Goal: Book appointment/travel/reservation

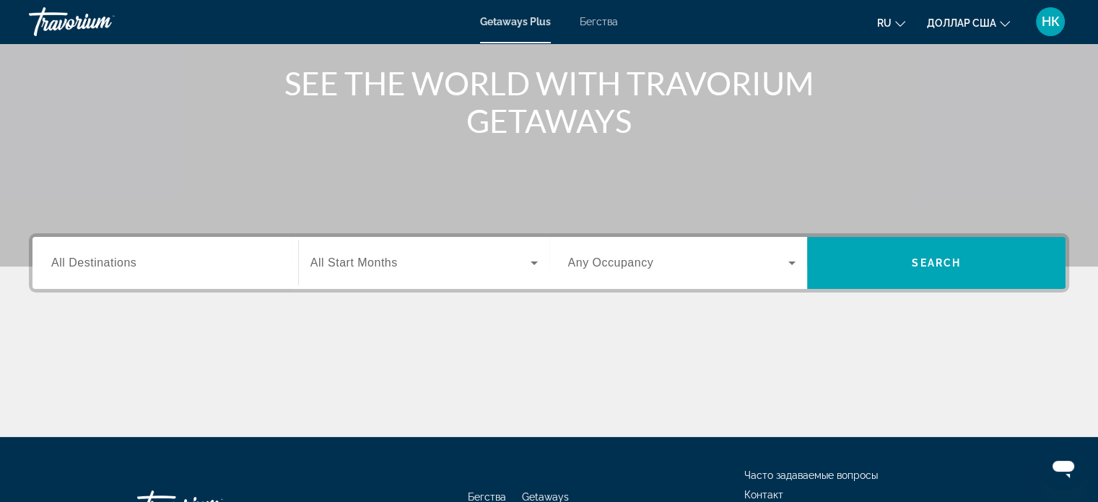
scroll to position [216, 0]
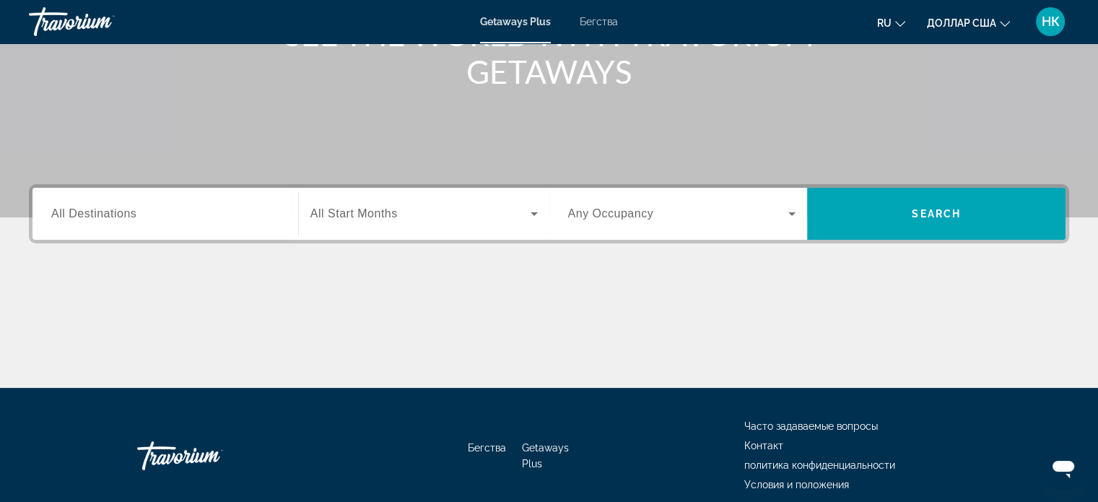
click at [128, 219] on span "All Destinations" at bounding box center [93, 213] width 85 height 12
click at [128, 219] on input "Destination All Destinations" at bounding box center [165, 214] width 228 height 17
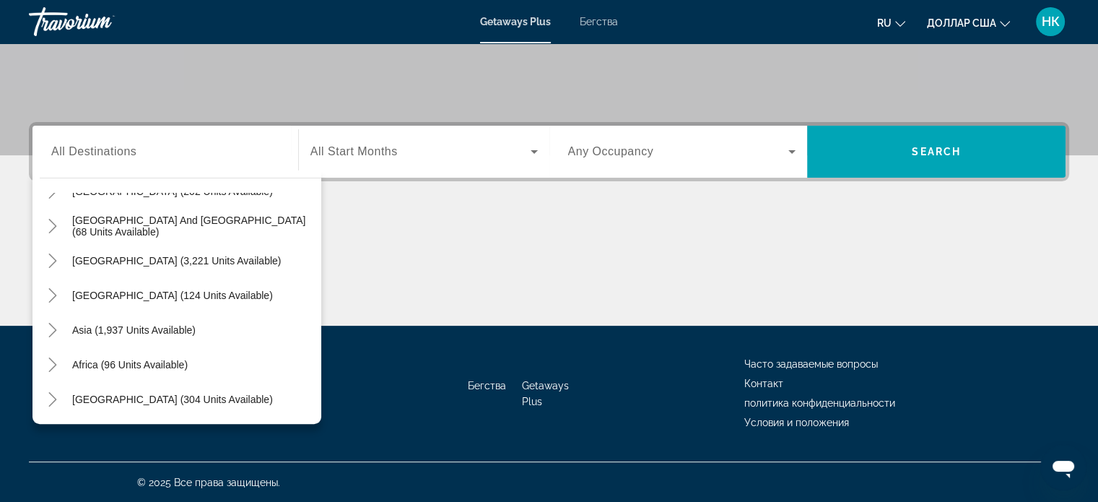
scroll to position [0, 0]
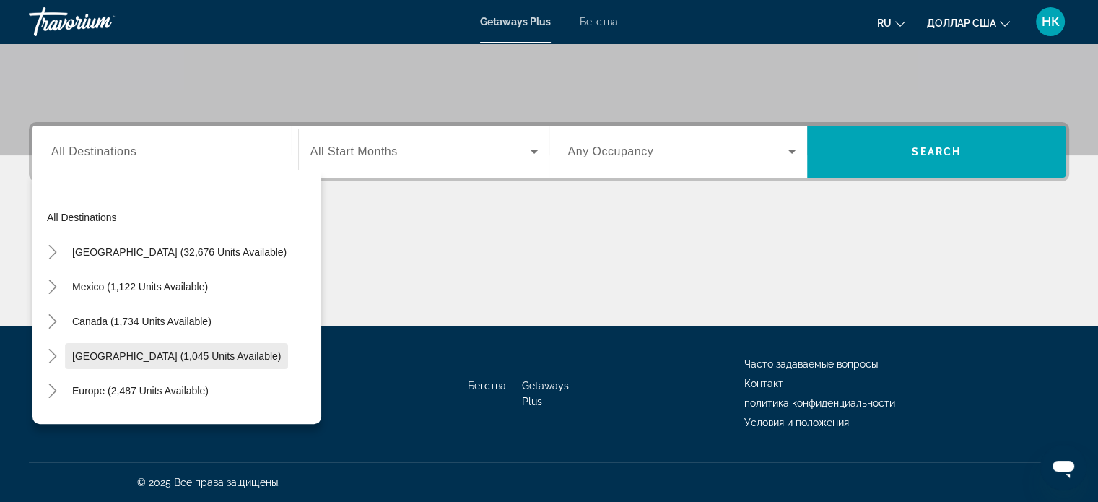
drag, startPoint x: 317, startPoint y: 276, endPoint x: 127, endPoint y: 359, distance: 206.8
click at [127, 359] on mat-tree "All destinations [GEOGRAPHIC_DATA] (32,676 units available) [GEOGRAPHIC_DATA] (…" at bounding box center [180, 425] width 281 height 450
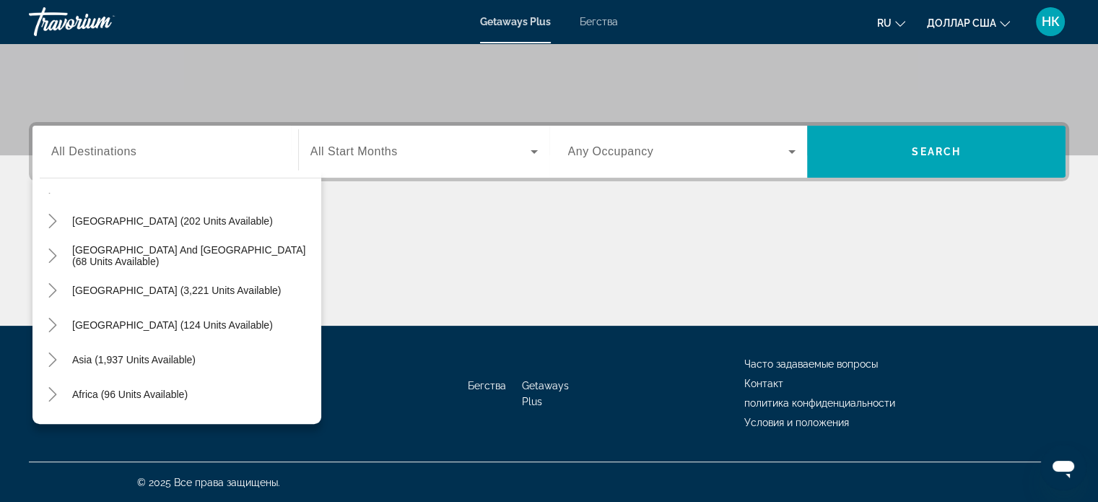
scroll to position [234, 0]
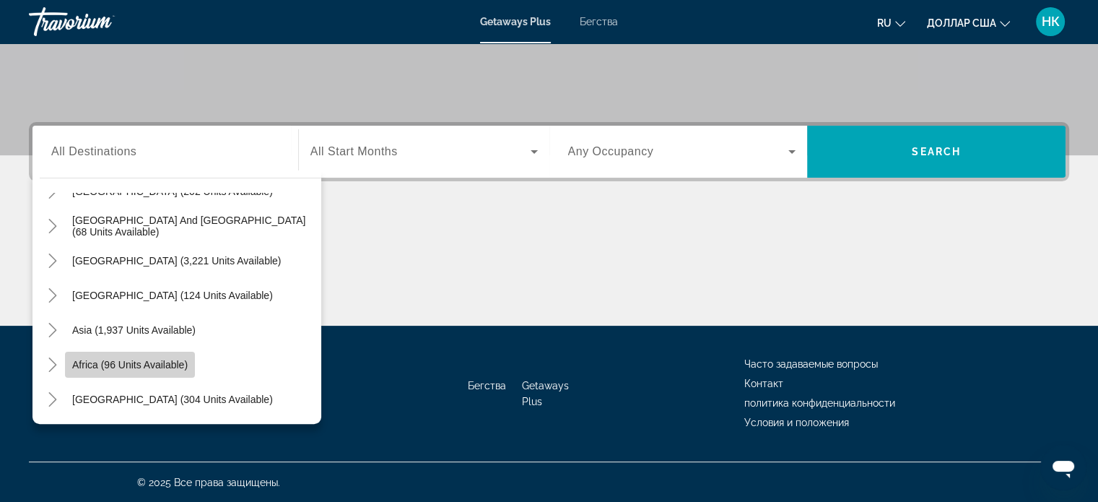
click at [127, 362] on span "Africa (96 units available)" at bounding box center [129, 365] width 115 height 12
type input "**********"
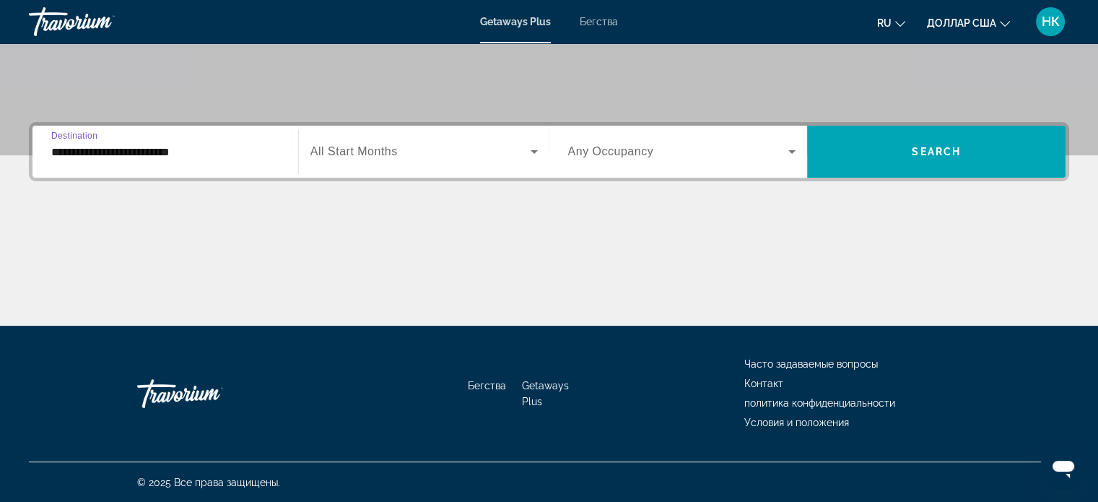
click at [525, 148] on icon "Виджет поиска" at bounding box center [533, 151] width 17 height 17
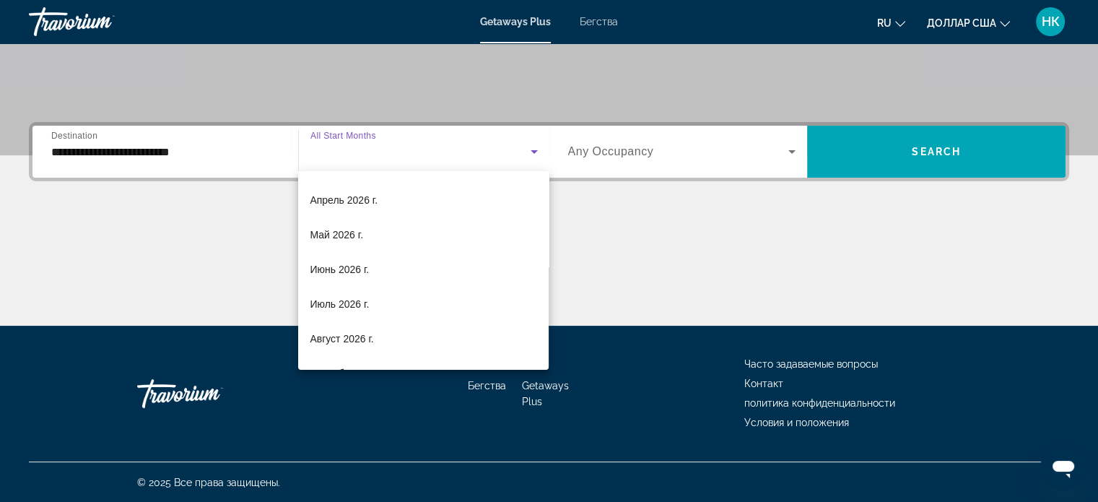
scroll to position [297, 0]
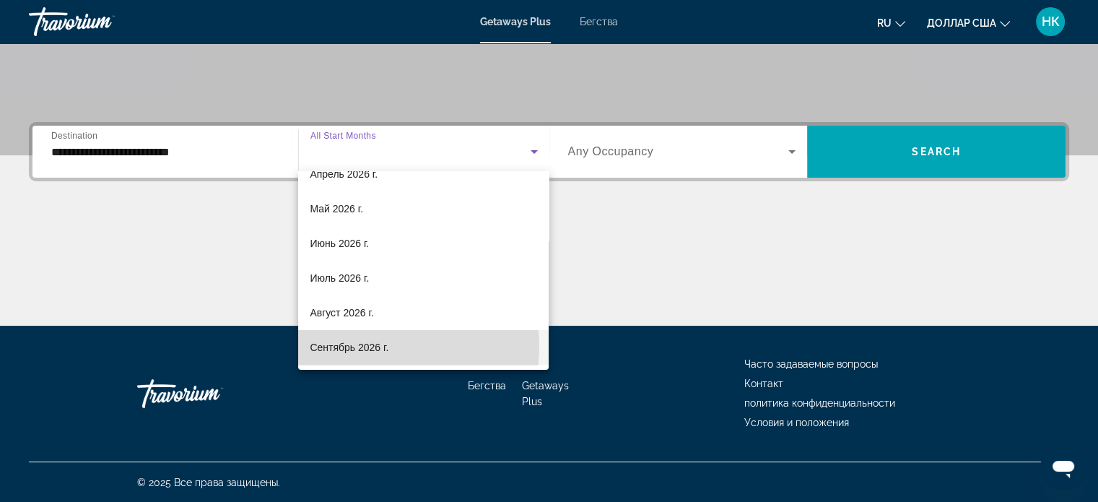
click at [356, 345] on font "Сентябрь 2026 г." at bounding box center [349, 347] width 79 height 12
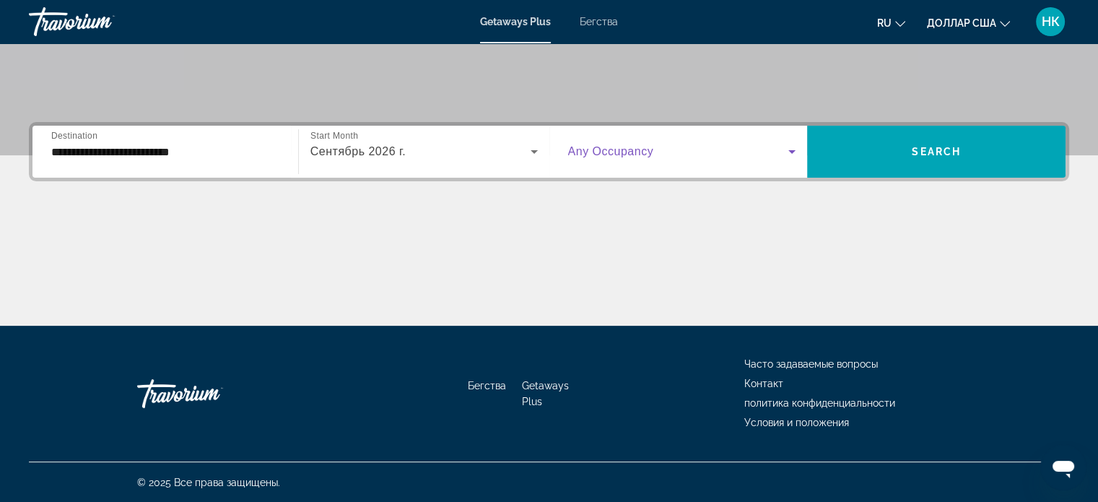
click at [797, 149] on icon "Виджет поиска" at bounding box center [791, 151] width 17 height 17
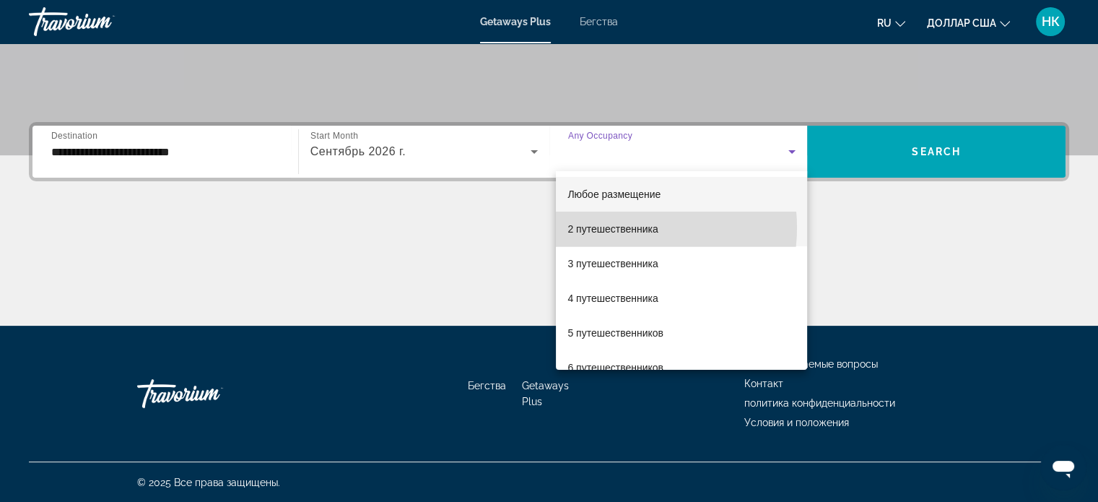
click at [614, 227] on font "2 путешественника" at bounding box center [612, 229] width 90 height 12
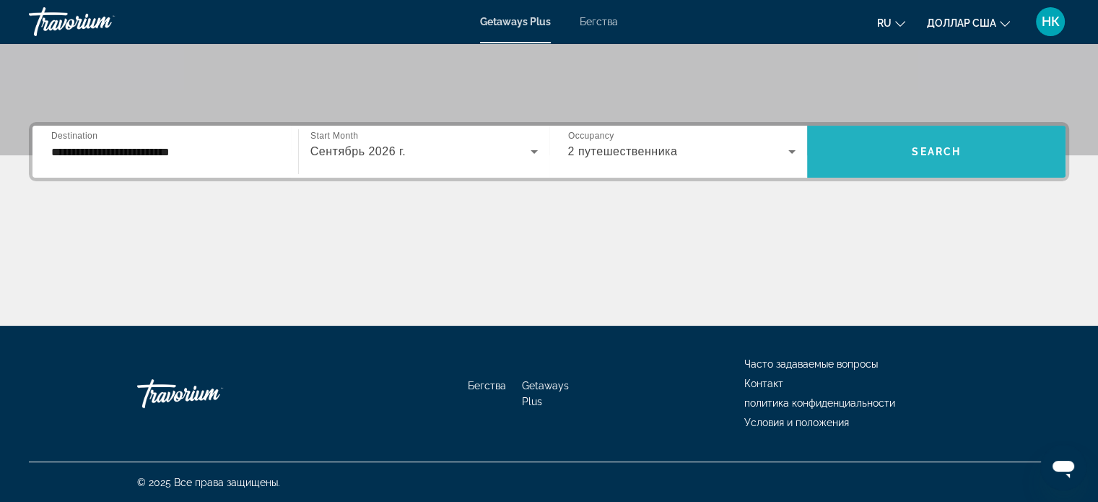
click at [931, 149] on span "Search" at bounding box center [935, 152] width 49 height 12
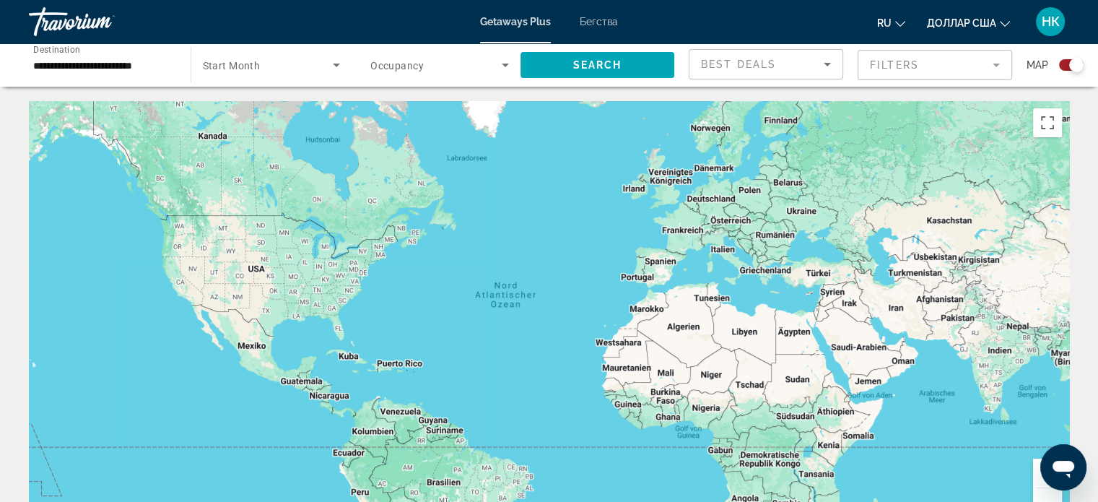
click at [826, 63] on icon "Sort by" at bounding box center [826, 65] width 7 height 4
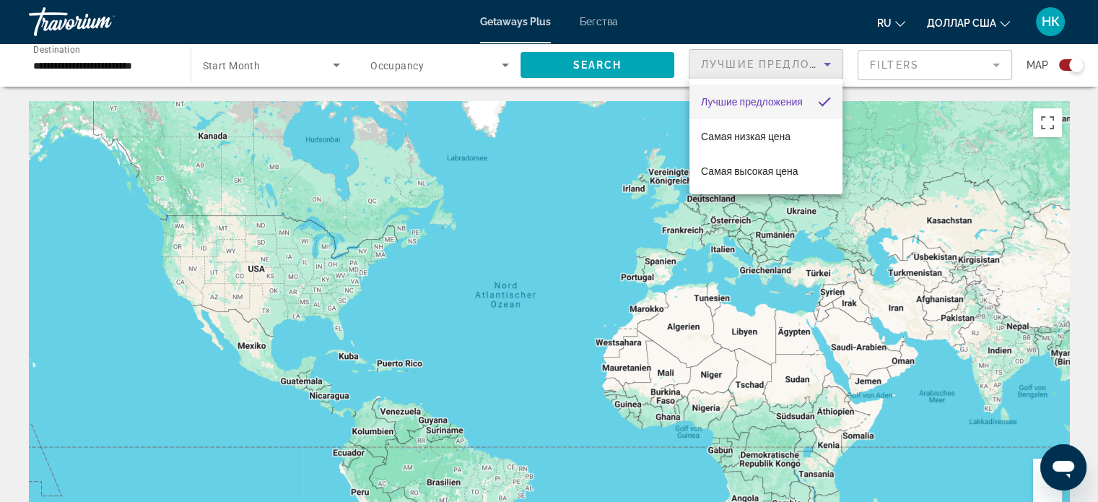
click at [921, 64] on div at bounding box center [549, 251] width 1098 height 502
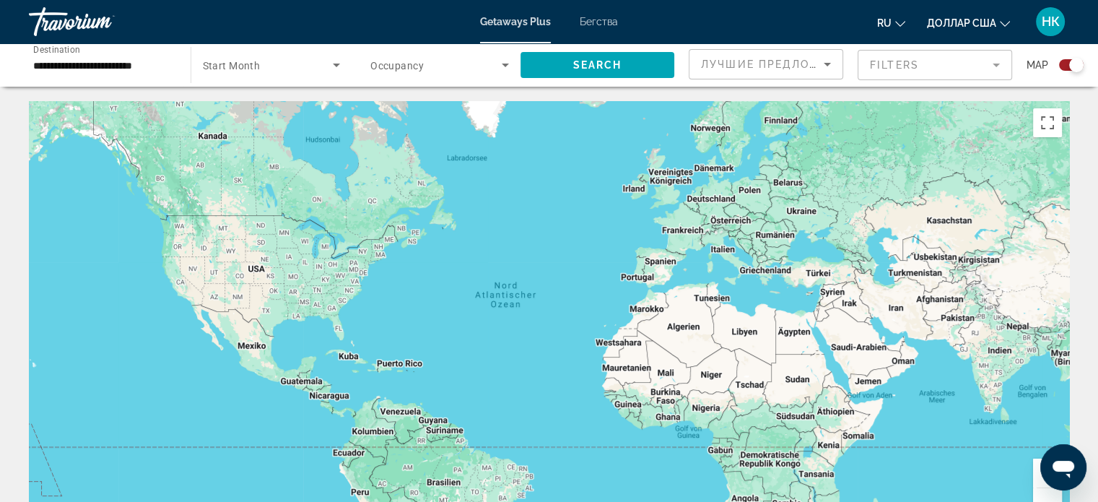
click at [996, 63] on mat-form-field "Filters" at bounding box center [934, 65] width 154 height 30
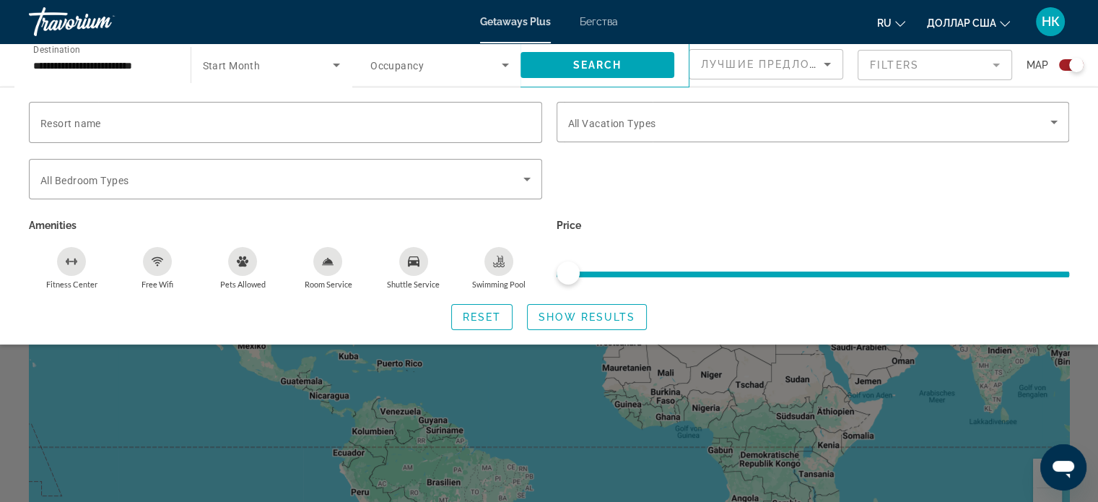
click at [400, 67] on span "Occupancy" at bounding box center [396, 66] width 53 height 12
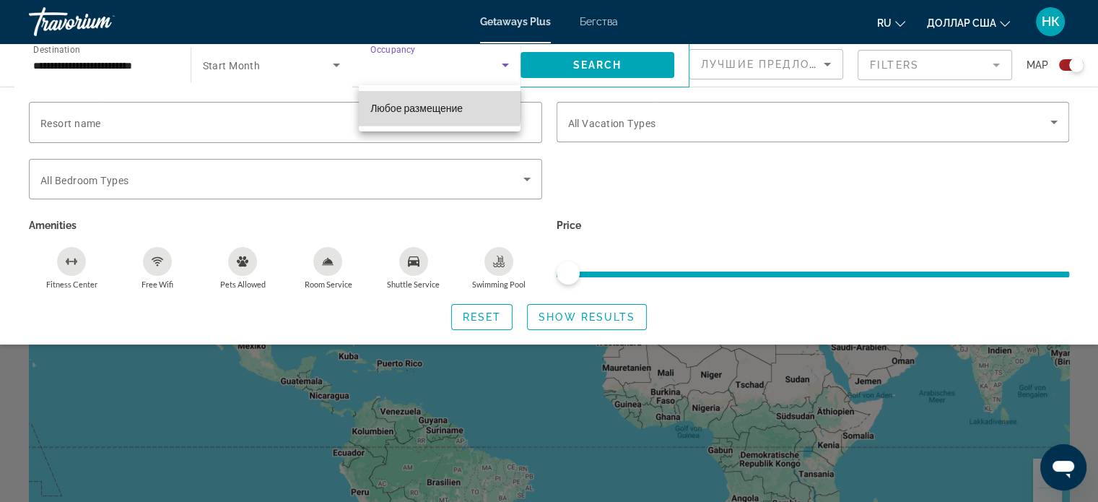
click at [417, 102] on font "Любое размещение" at bounding box center [416, 108] width 92 height 12
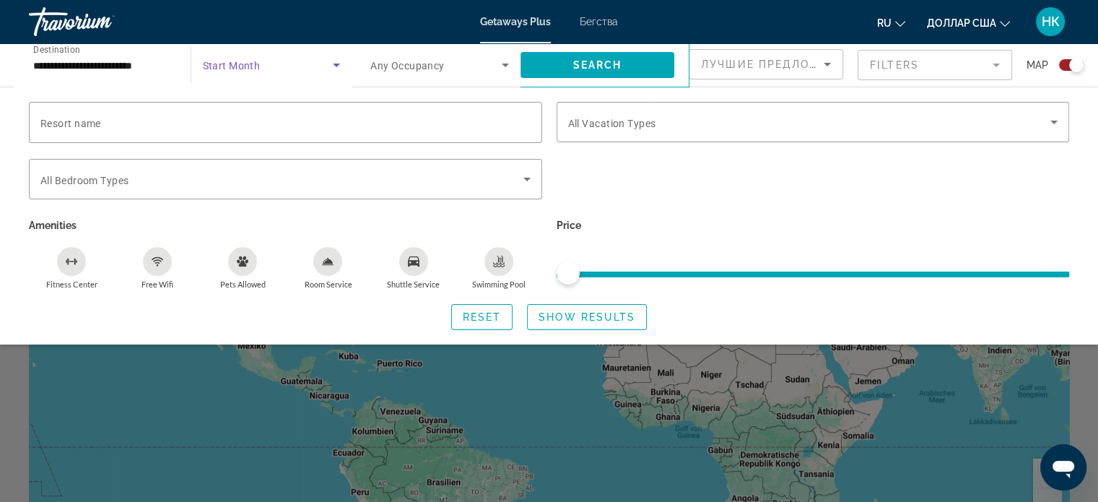
click at [335, 64] on icon "Search widget" at bounding box center [336, 66] width 7 height 4
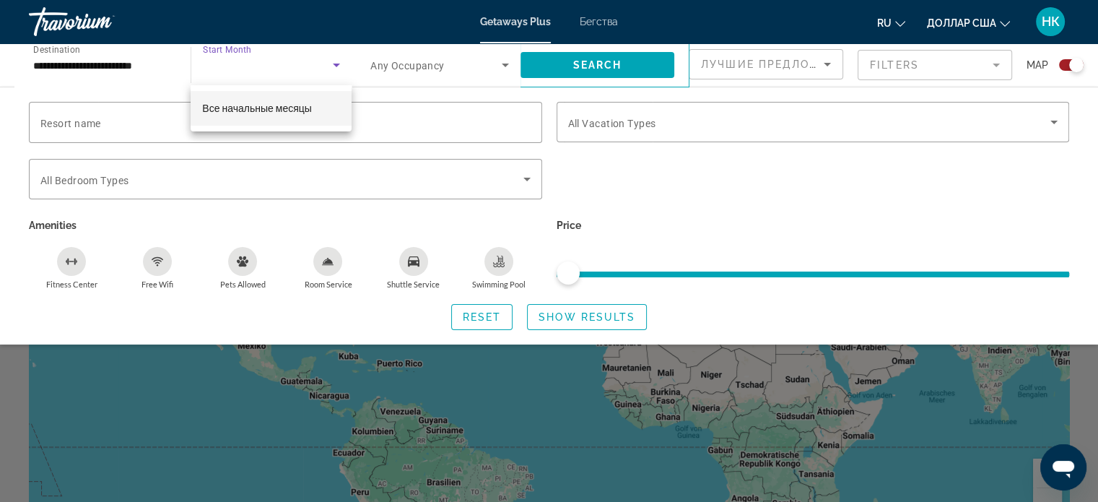
click at [486, 314] on div at bounding box center [549, 251] width 1098 height 502
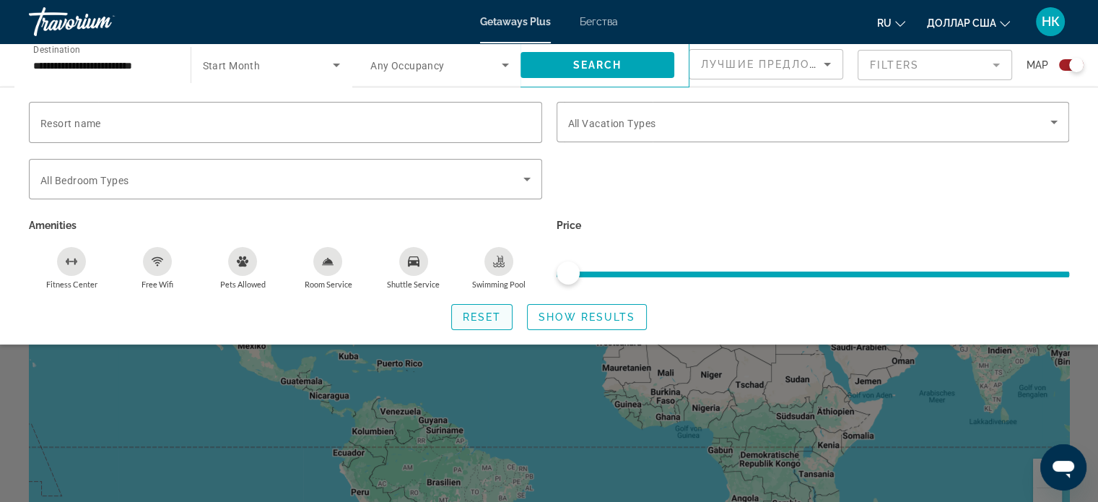
click at [488, 316] on span "Reset" at bounding box center [482, 317] width 39 height 12
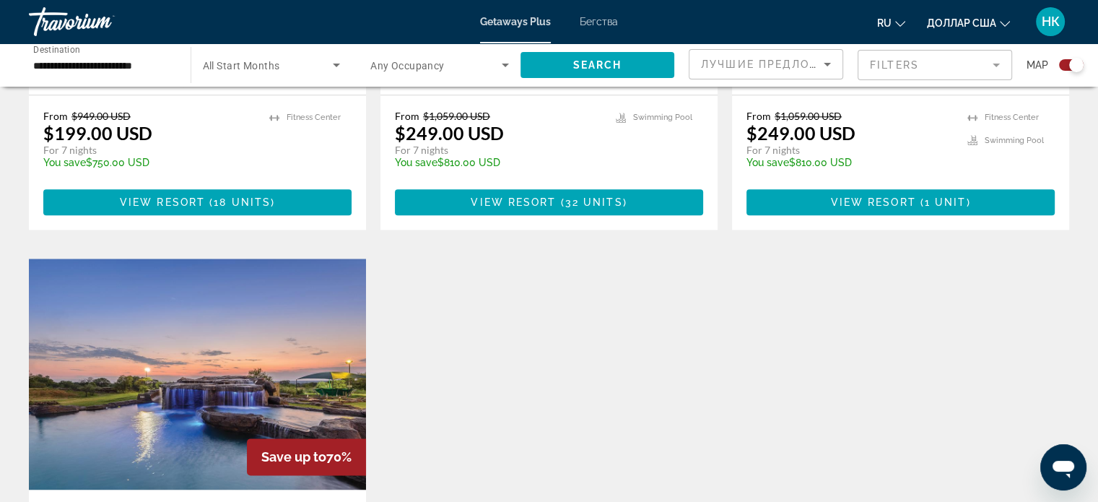
scroll to position [1558, 0]
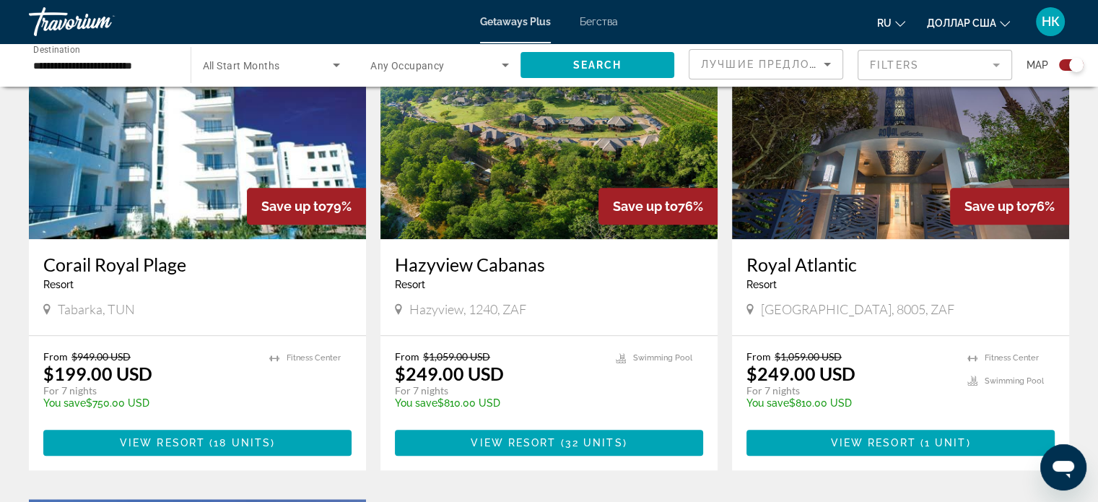
click at [749, 307] on icon "Основное содержание" at bounding box center [749, 308] width 7 height 13
click at [828, 310] on span "[GEOGRAPHIC_DATA], 8005, ZAF" at bounding box center [857, 309] width 193 height 16
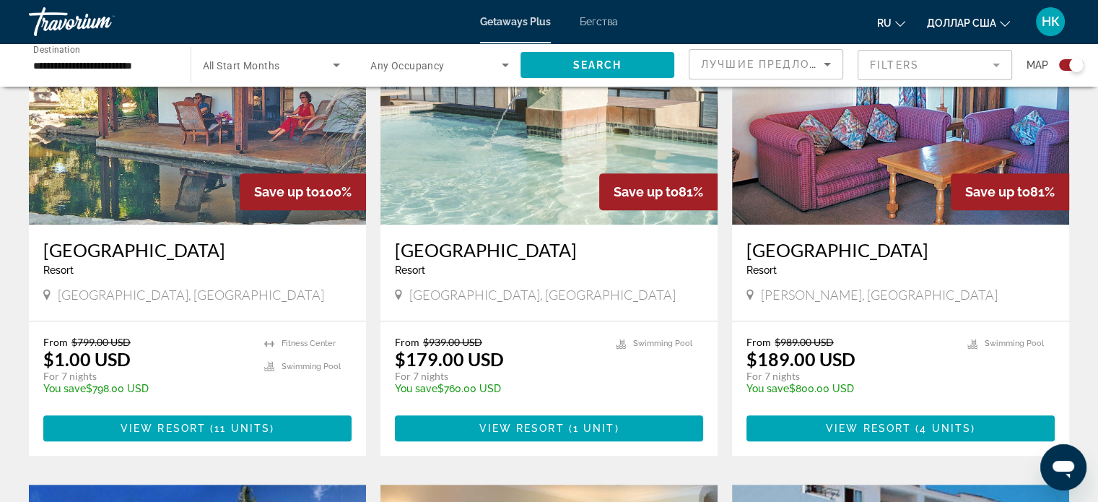
scroll to position [595, 0]
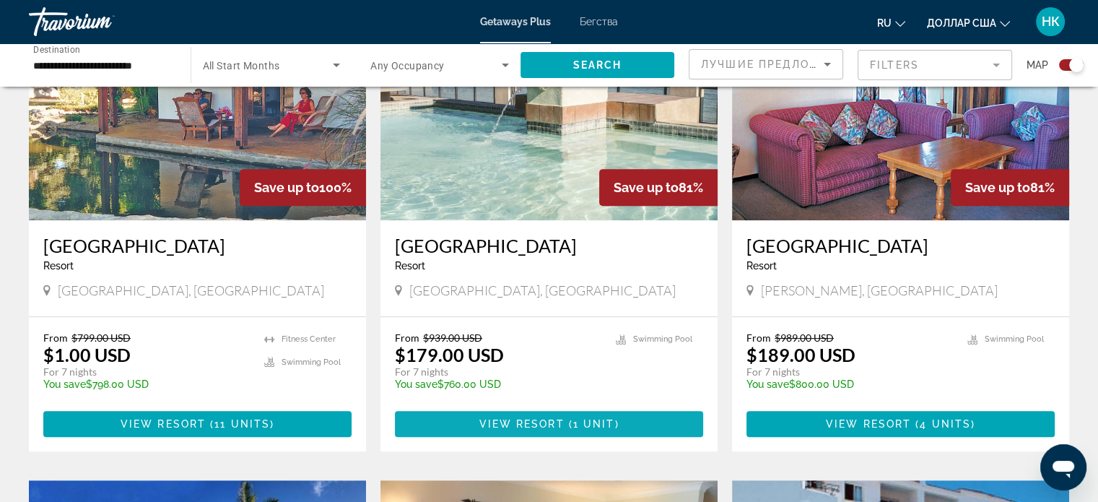
click at [543, 421] on span "View Resort" at bounding box center [520, 424] width 85 height 12
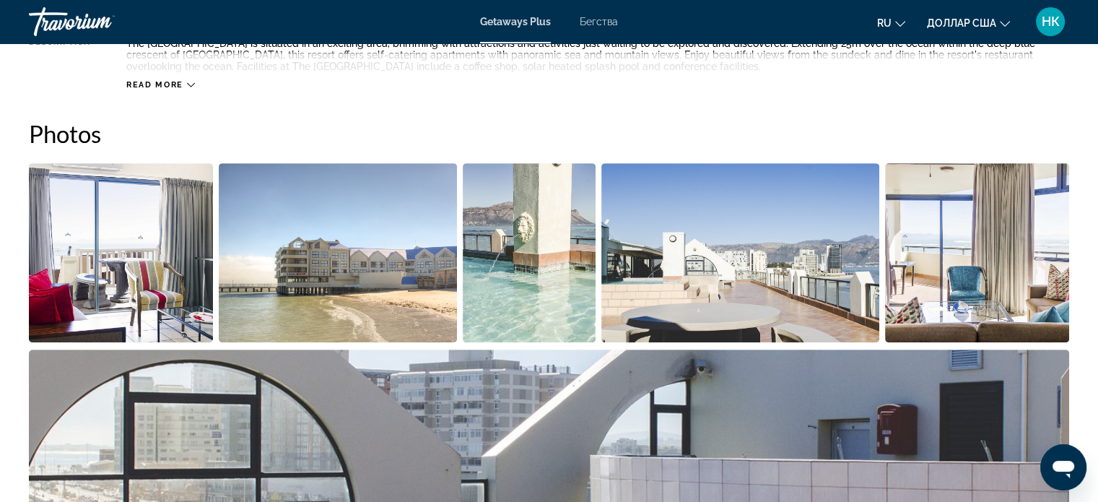
scroll to position [610, 0]
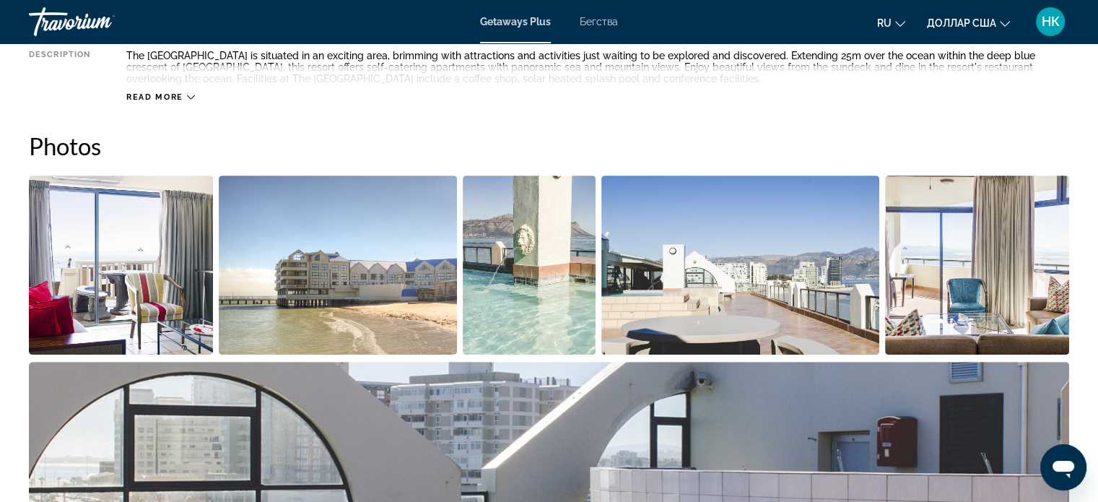
click at [738, 293] on img "Open full-screen image slider" at bounding box center [740, 264] width 278 height 179
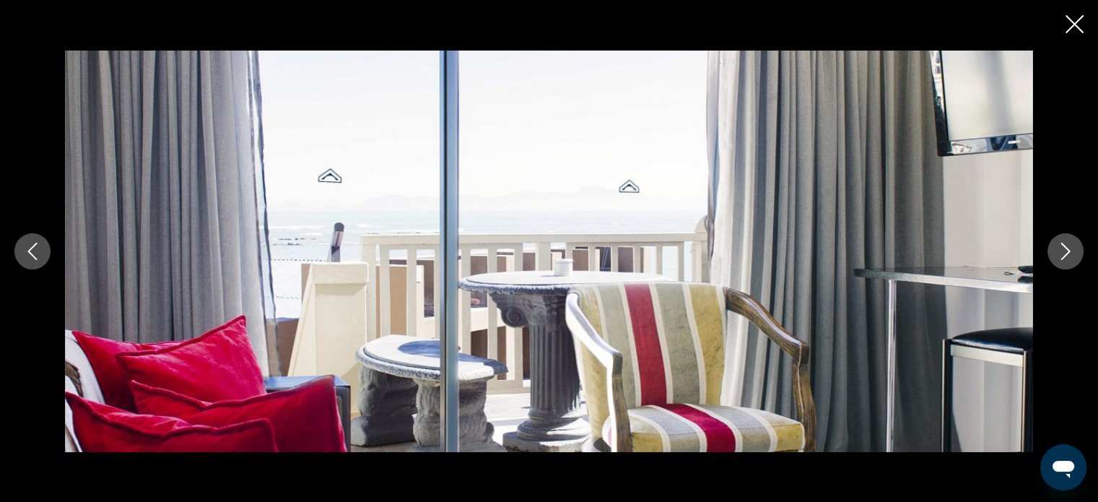
click at [1067, 247] on icon "Next image" at bounding box center [1064, 250] width 17 height 17
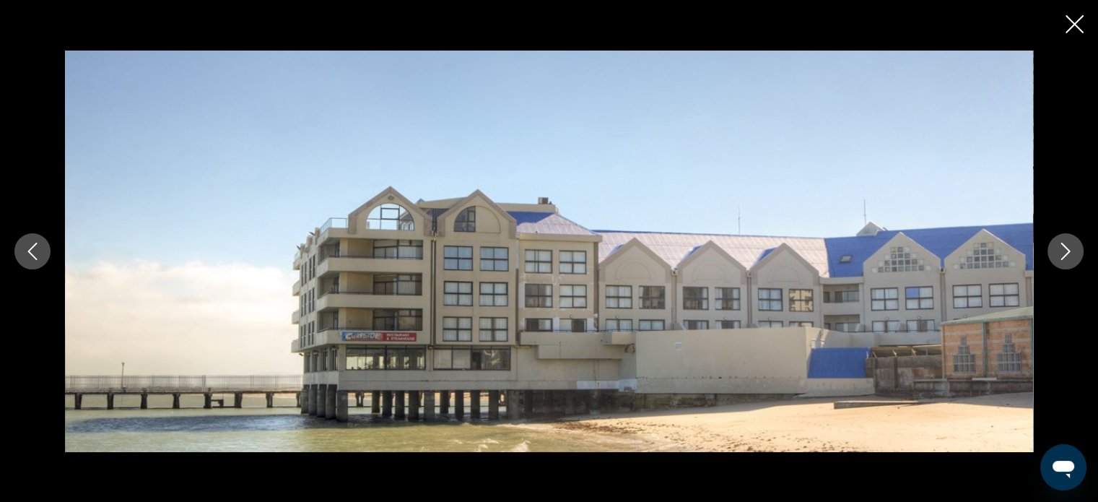
click at [1067, 247] on icon "Next image" at bounding box center [1064, 250] width 17 height 17
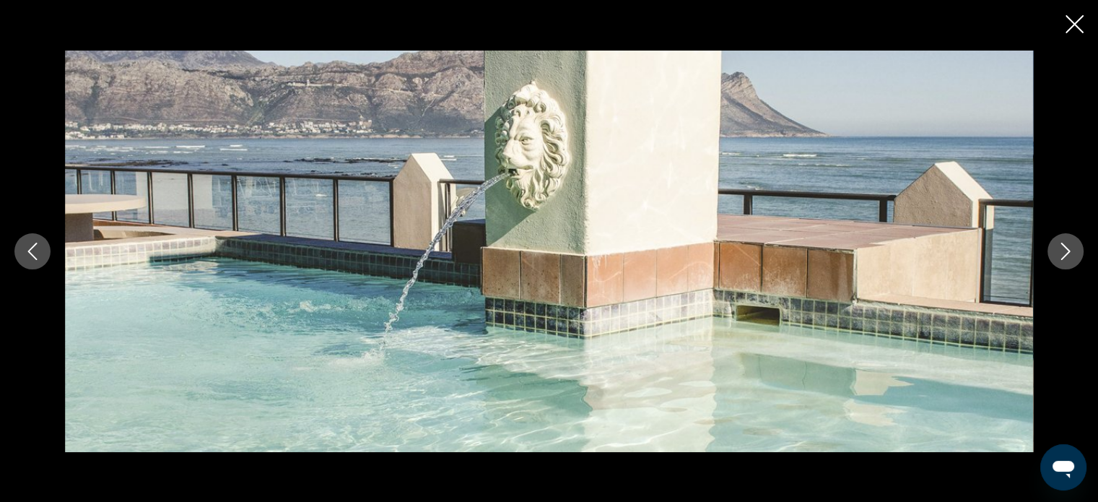
click at [1067, 247] on icon "Next image" at bounding box center [1064, 250] width 17 height 17
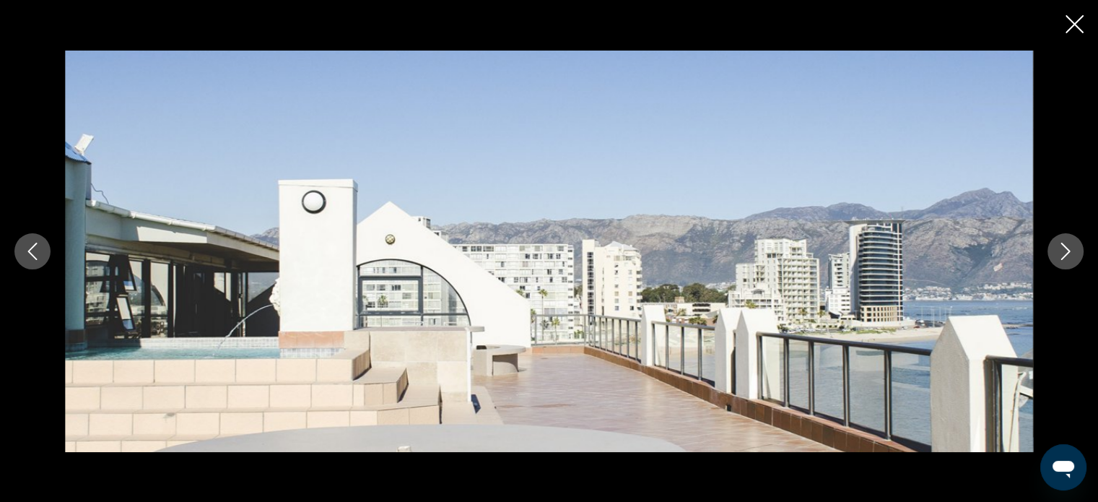
click at [1067, 247] on icon "Next image" at bounding box center [1064, 250] width 17 height 17
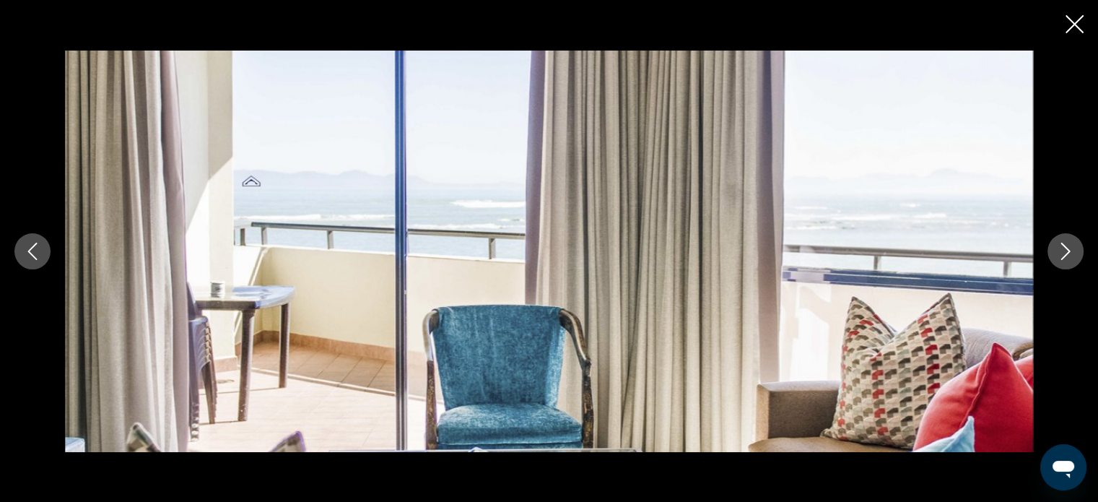
click at [1067, 247] on icon "Next image" at bounding box center [1064, 250] width 17 height 17
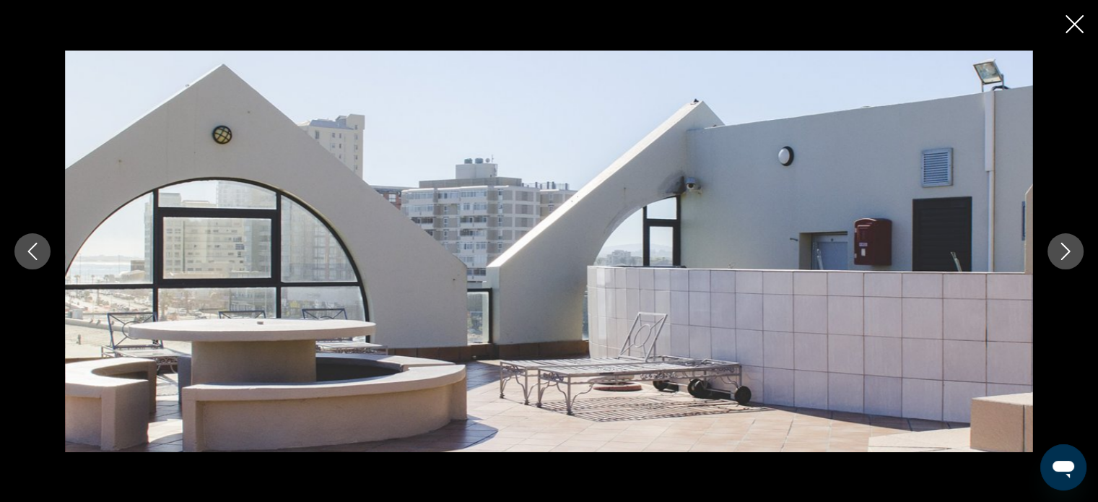
click at [1067, 247] on icon "Next image" at bounding box center [1064, 250] width 17 height 17
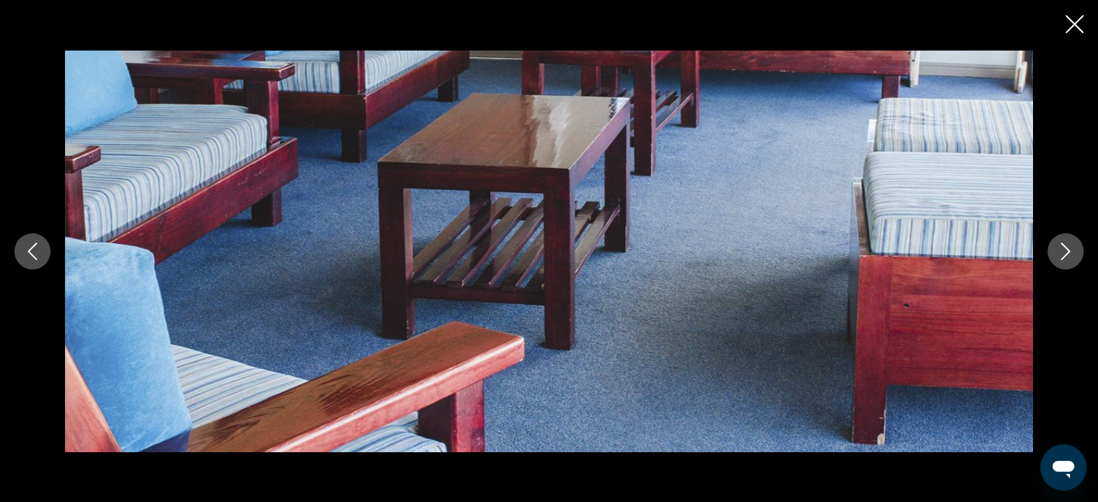
click at [1067, 247] on icon "Next image" at bounding box center [1064, 250] width 17 height 17
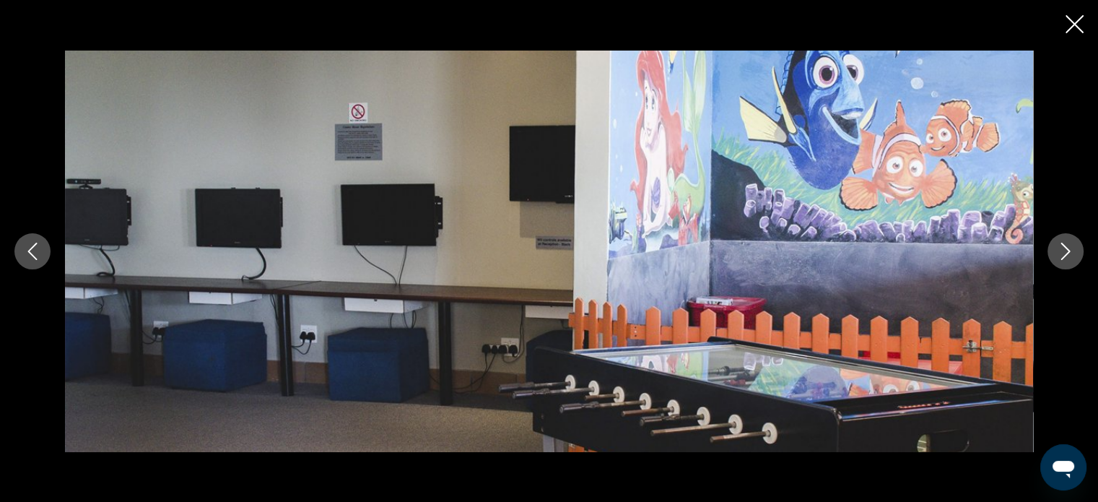
click at [1067, 247] on icon "Next image" at bounding box center [1064, 250] width 17 height 17
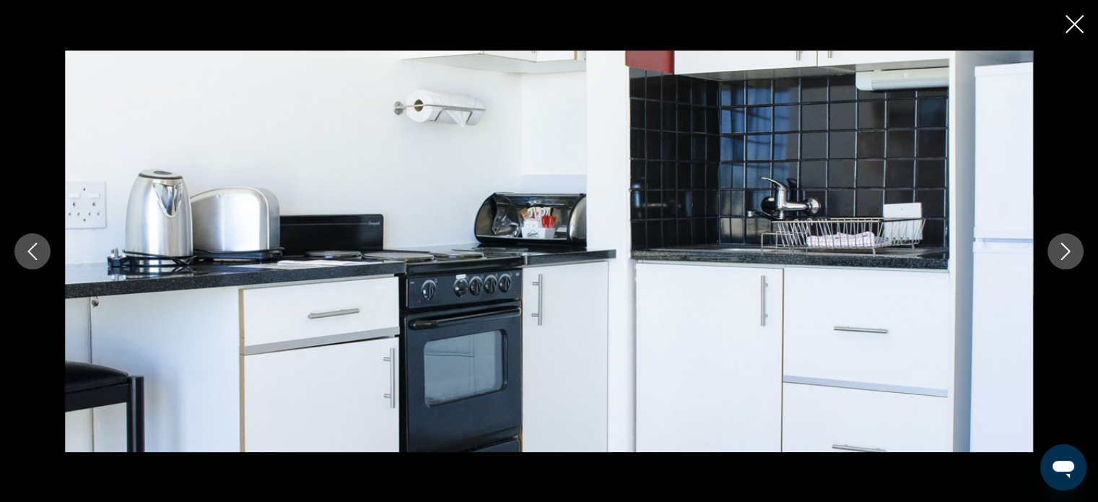
click at [1067, 247] on icon "Next image" at bounding box center [1064, 250] width 17 height 17
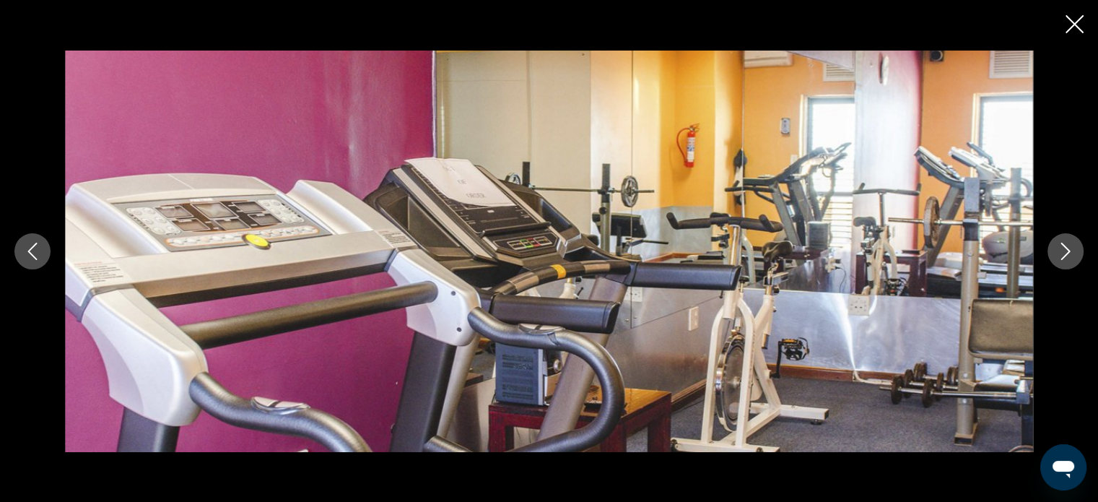
click at [1067, 247] on icon "Next image" at bounding box center [1064, 250] width 17 height 17
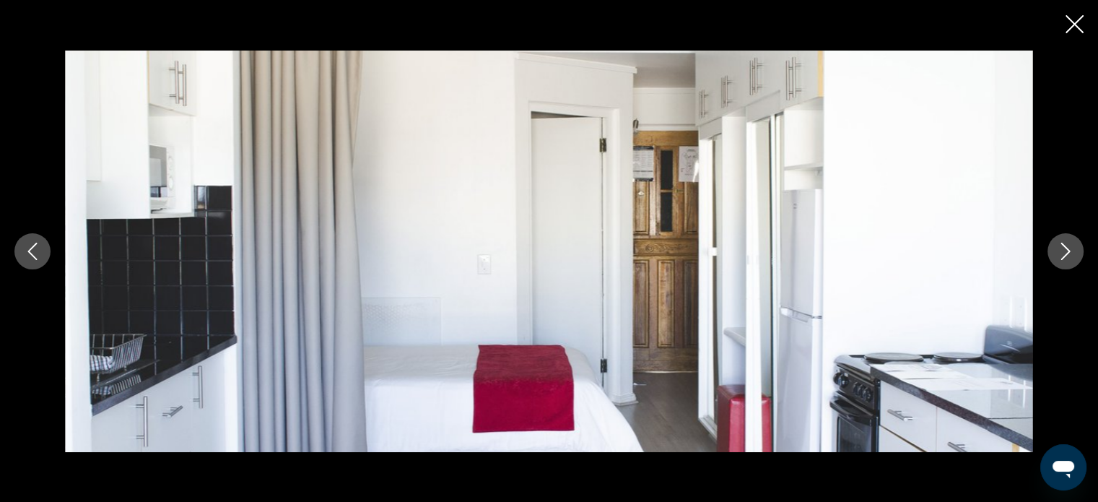
click at [1067, 247] on icon "Next image" at bounding box center [1064, 250] width 17 height 17
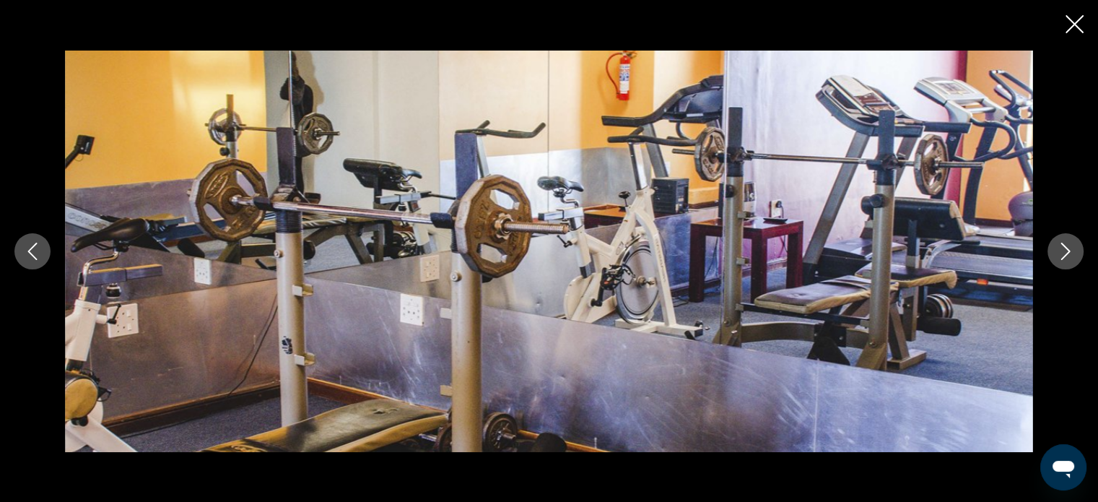
click at [1067, 247] on icon "Next image" at bounding box center [1064, 250] width 17 height 17
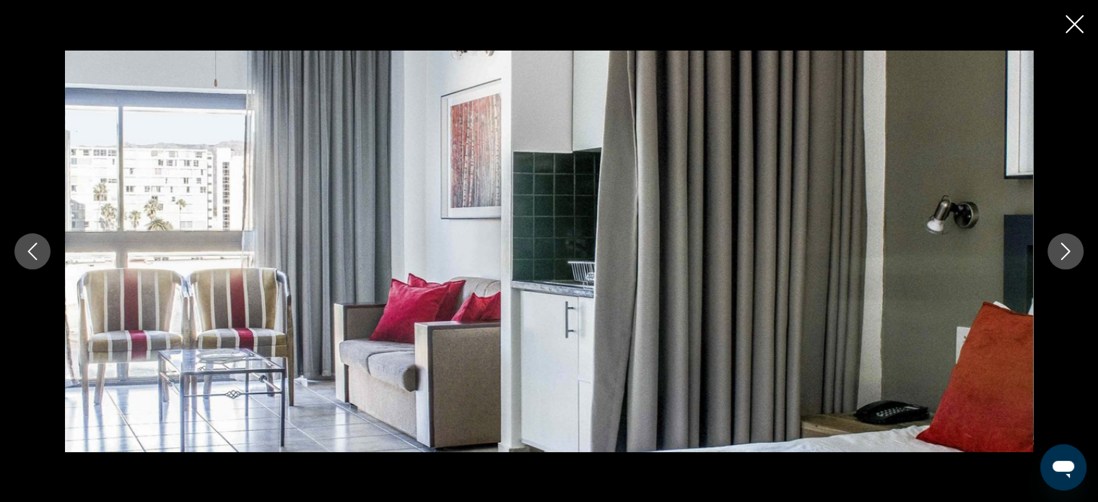
click at [1067, 247] on icon "Next image" at bounding box center [1064, 250] width 17 height 17
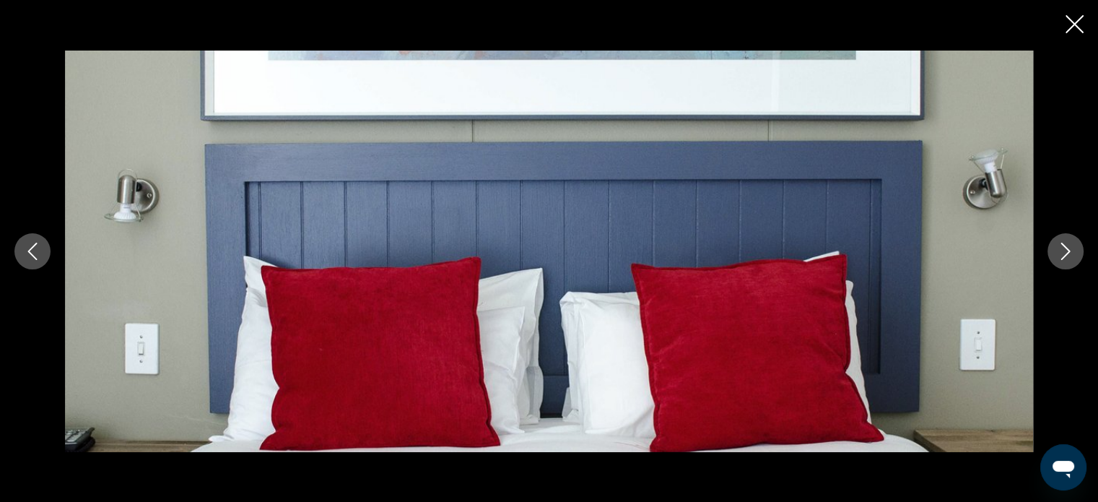
click at [1067, 247] on icon "Next image" at bounding box center [1064, 250] width 17 height 17
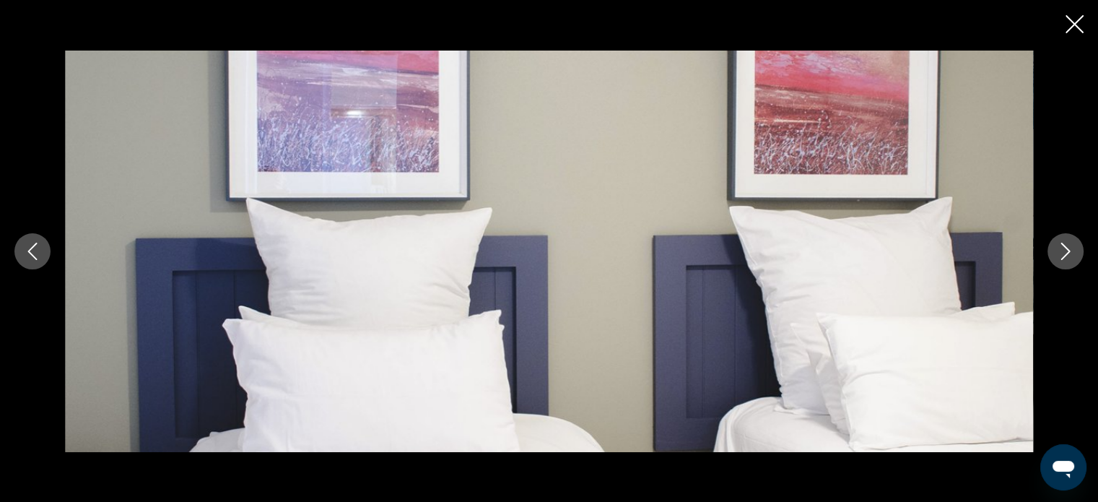
click at [1067, 247] on icon "Next image" at bounding box center [1064, 250] width 17 height 17
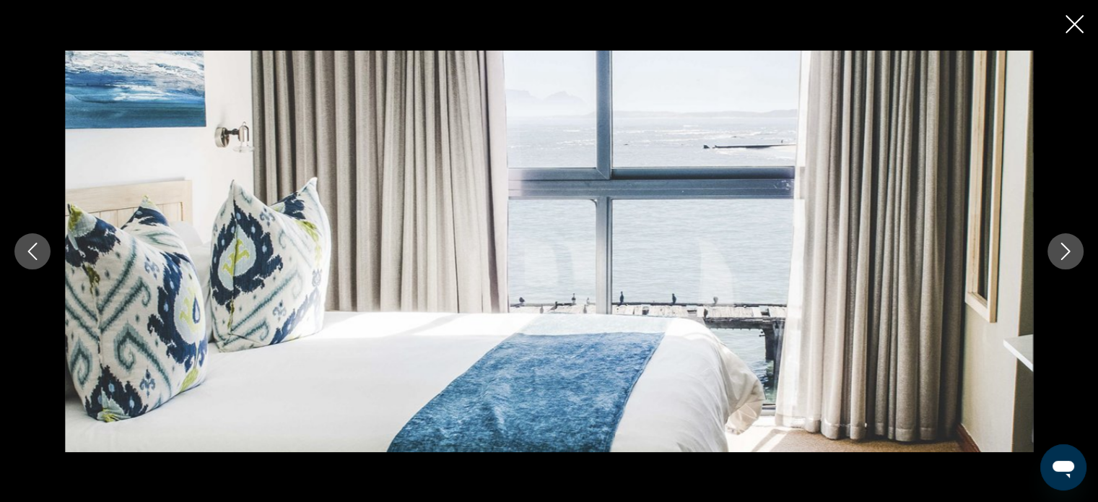
click at [1067, 247] on icon "Next image" at bounding box center [1064, 250] width 17 height 17
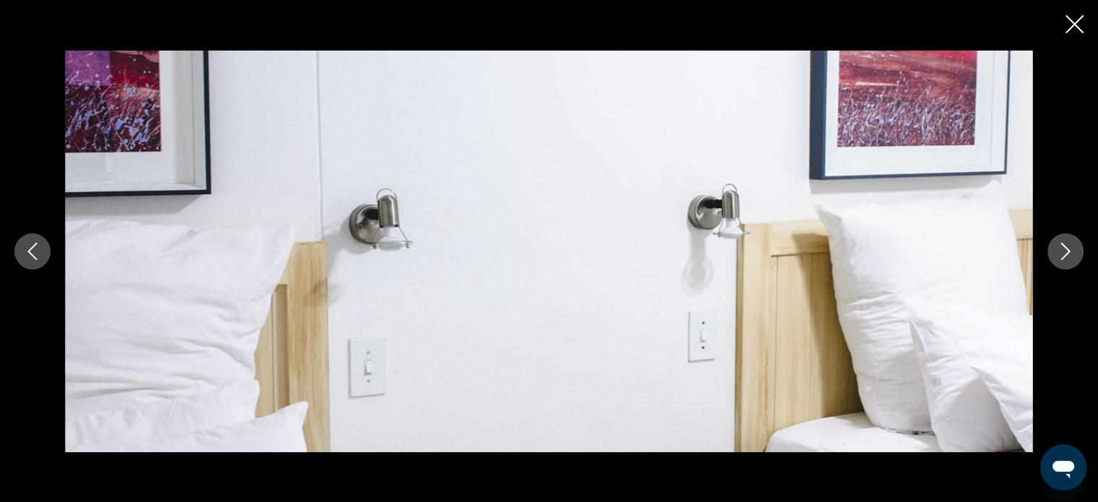
click at [1067, 247] on icon "Next image" at bounding box center [1064, 250] width 17 height 17
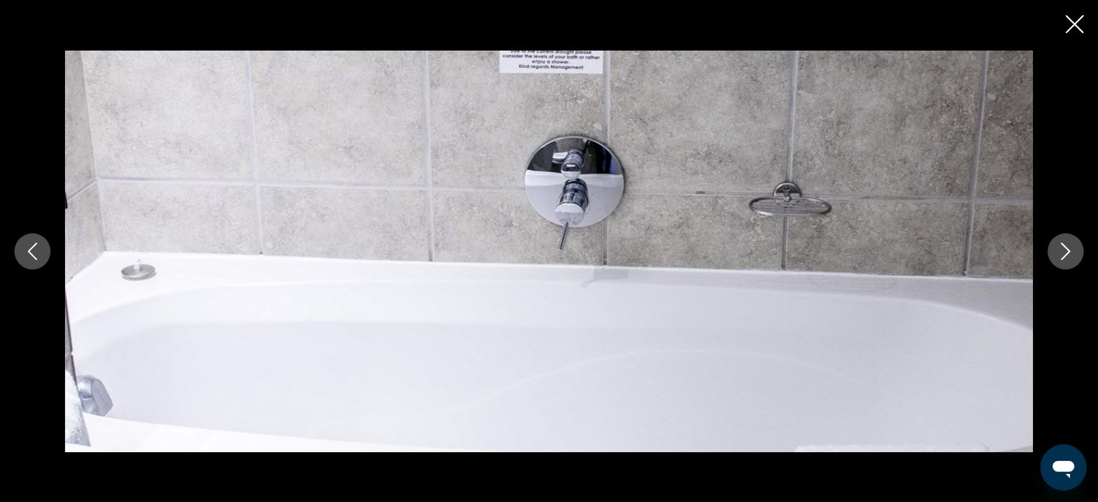
click at [1067, 247] on icon "Next image" at bounding box center [1064, 250] width 17 height 17
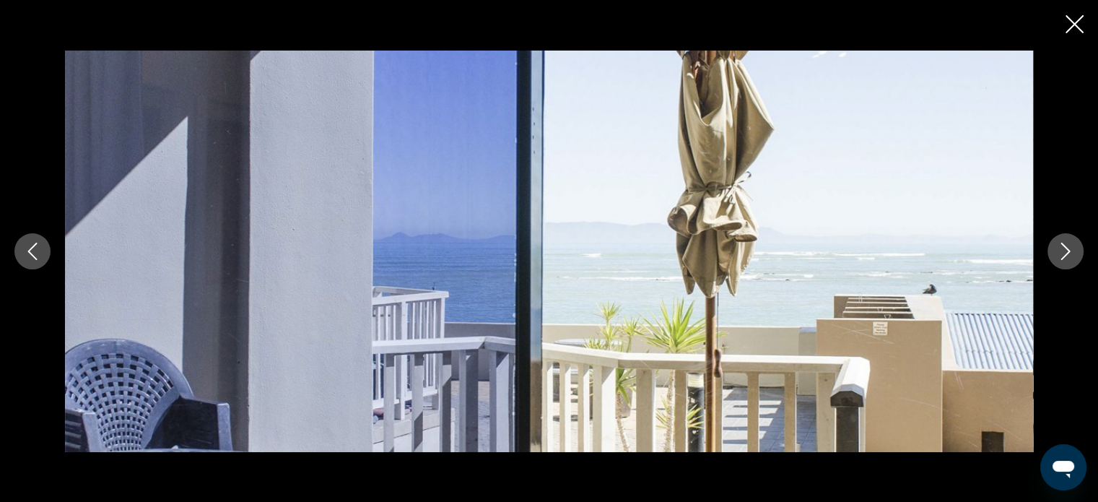
click at [1067, 247] on icon "Next image" at bounding box center [1064, 250] width 17 height 17
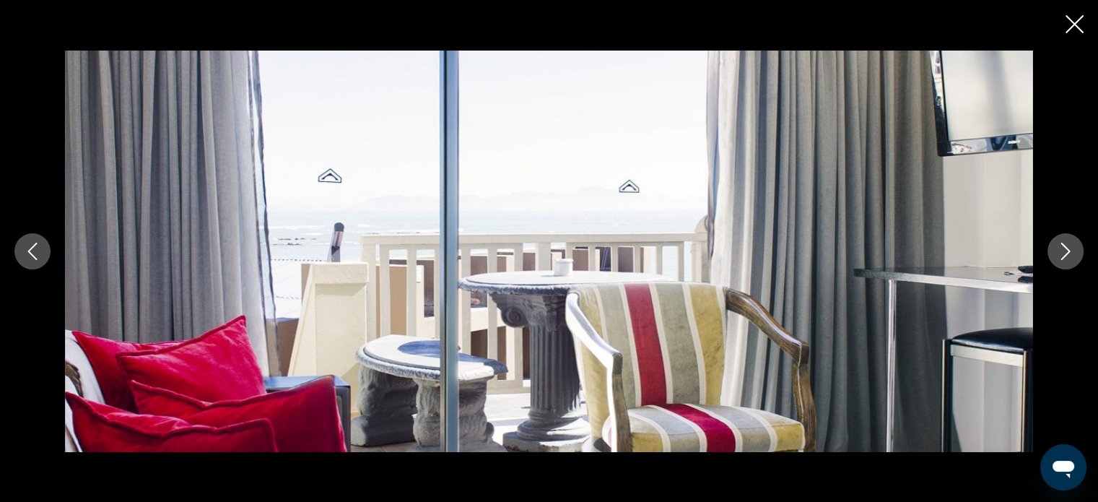
click at [1067, 247] on icon "Next image" at bounding box center [1064, 250] width 17 height 17
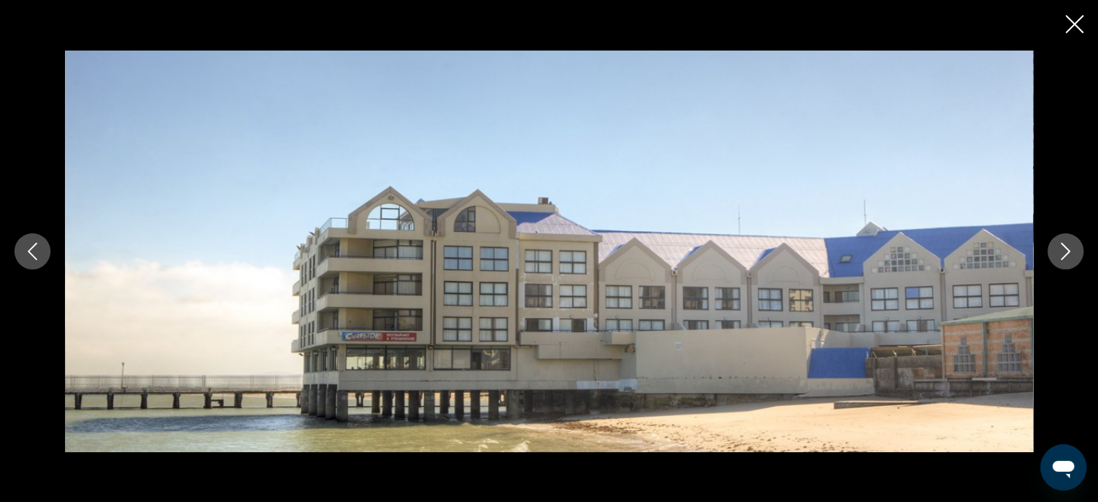
click at [1067, 247] on icon "Next image" at bounding box center [1064, 250] width 17 height 17
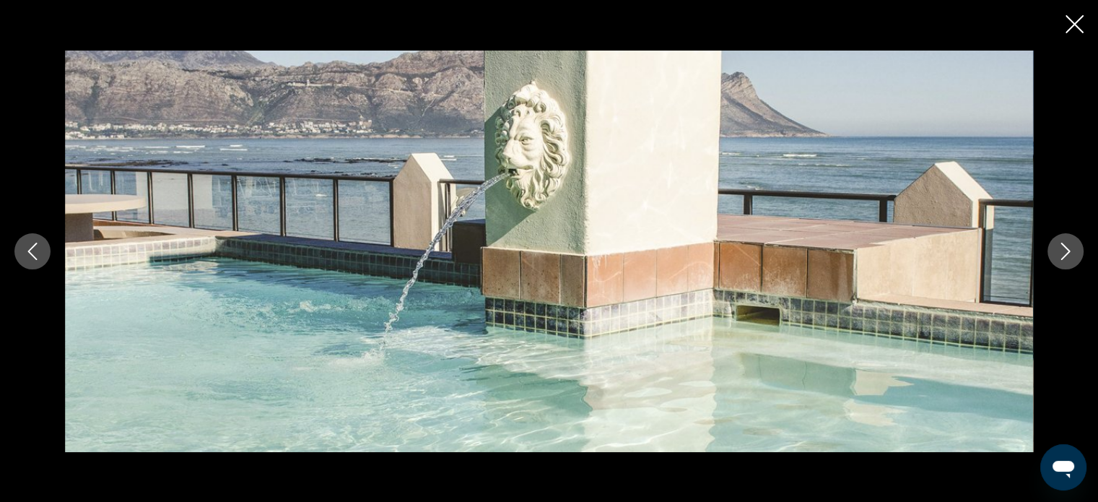
click at [1067, 247] on icon "Next image" at bounding box center [1064, 250] width 17 height 17
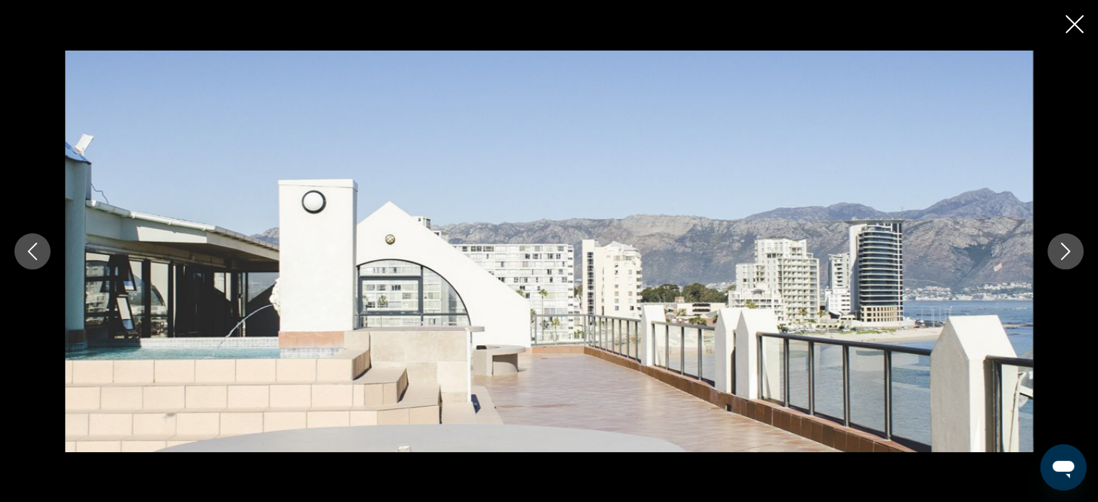
click at [1073, 19] on icon "Close slideshow" at bounding box center [1074, 24] width 18 height 18
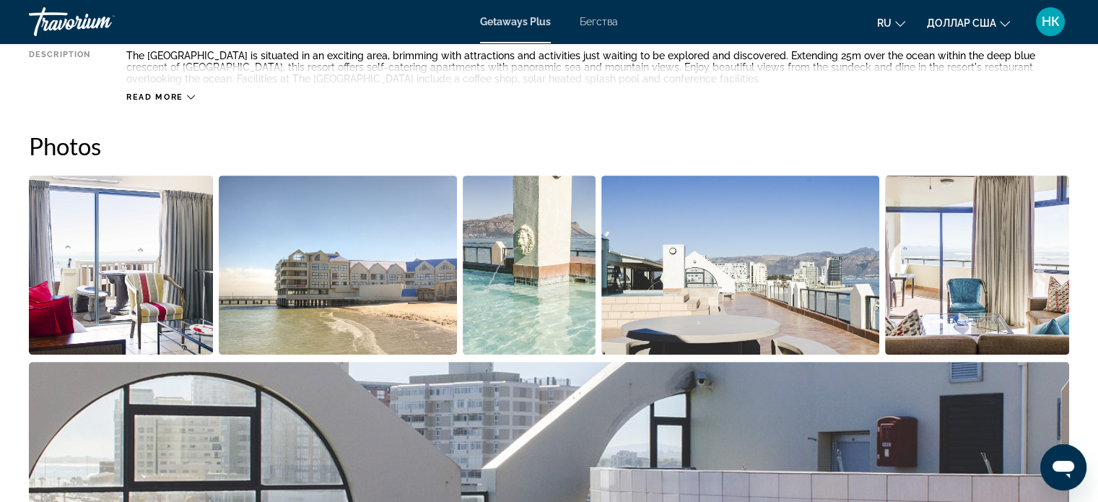
click at [508, 17] on font "Getaways Plus" at bounding box center [515, 22] width 71 height 12
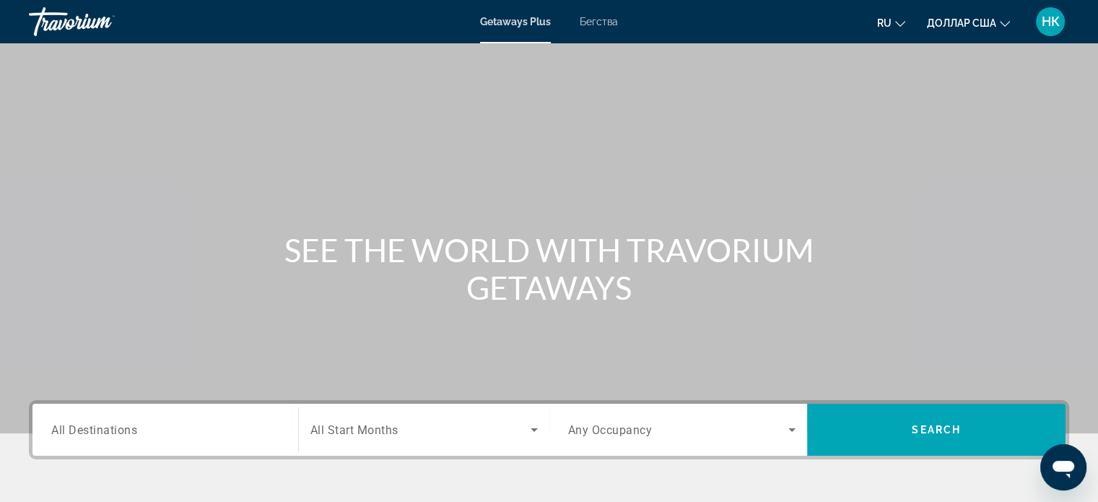
scroll to position [278, 0]
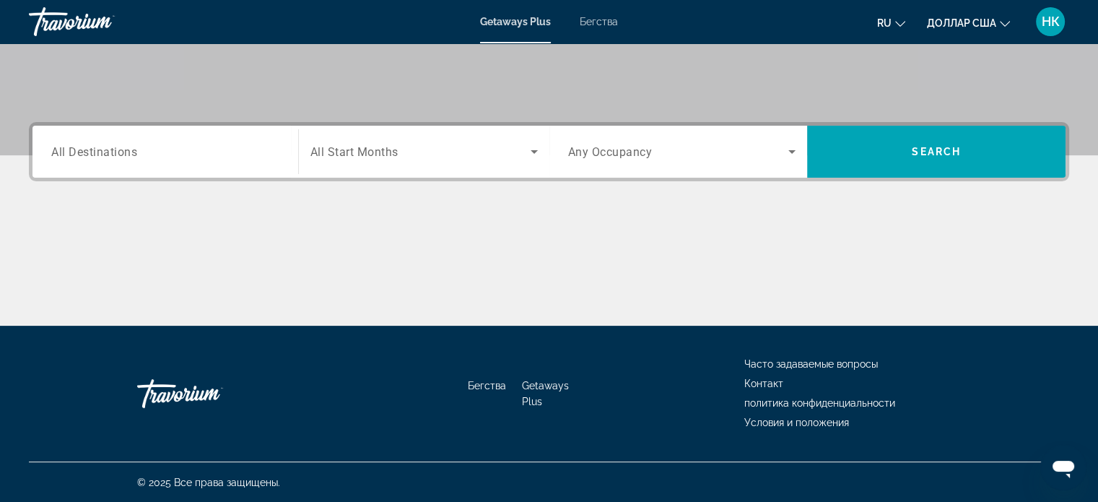
click at [895, 20] on icon "Изменить язык" at bounding box center [900, 24] width 10 height 10
